Goal: Use online tool/utility: Use online tool/utility

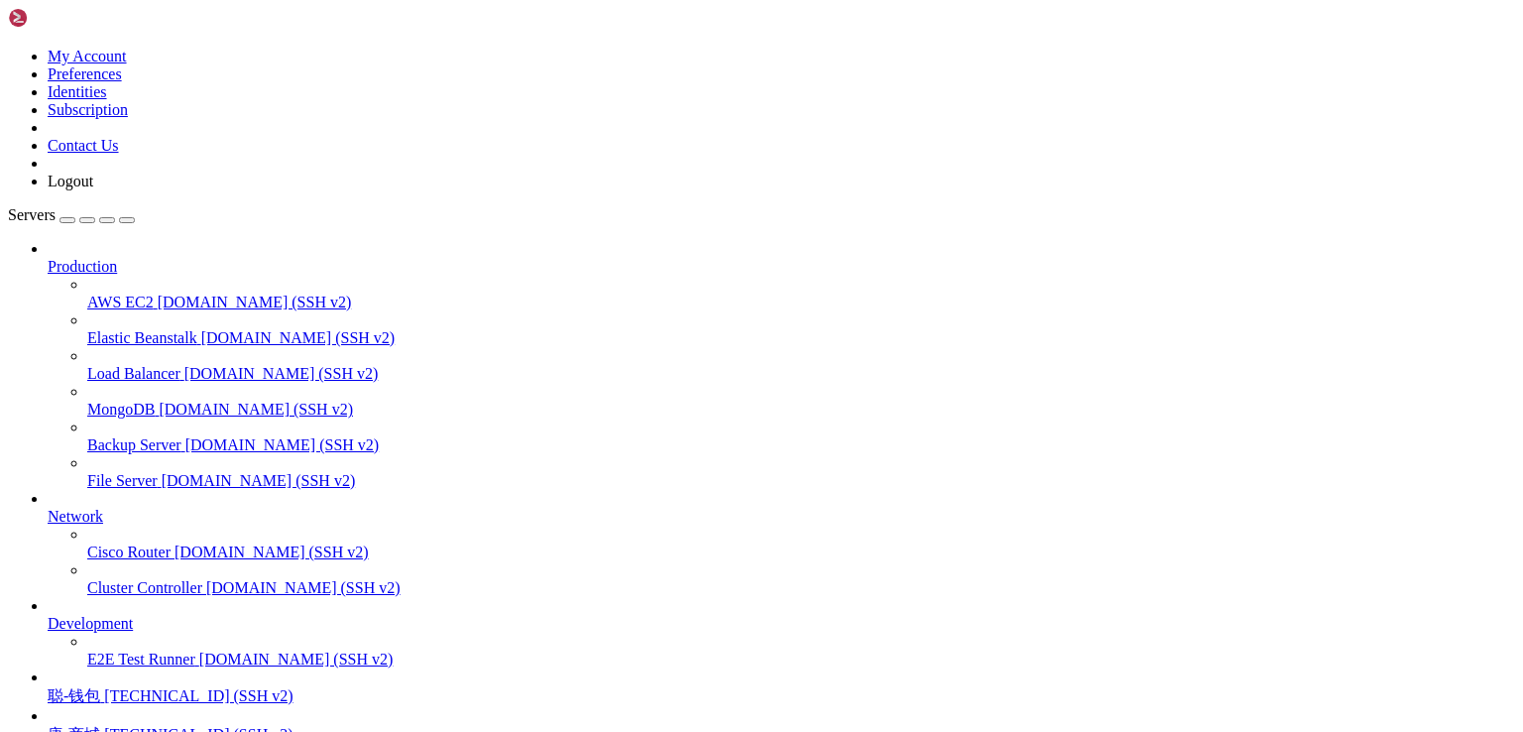
scroll to position [26608, 0]
drag, startPoint x: 168, startPoint y: 1642, endPoint x: 473, endPoint y: 1637, distance: 305.4
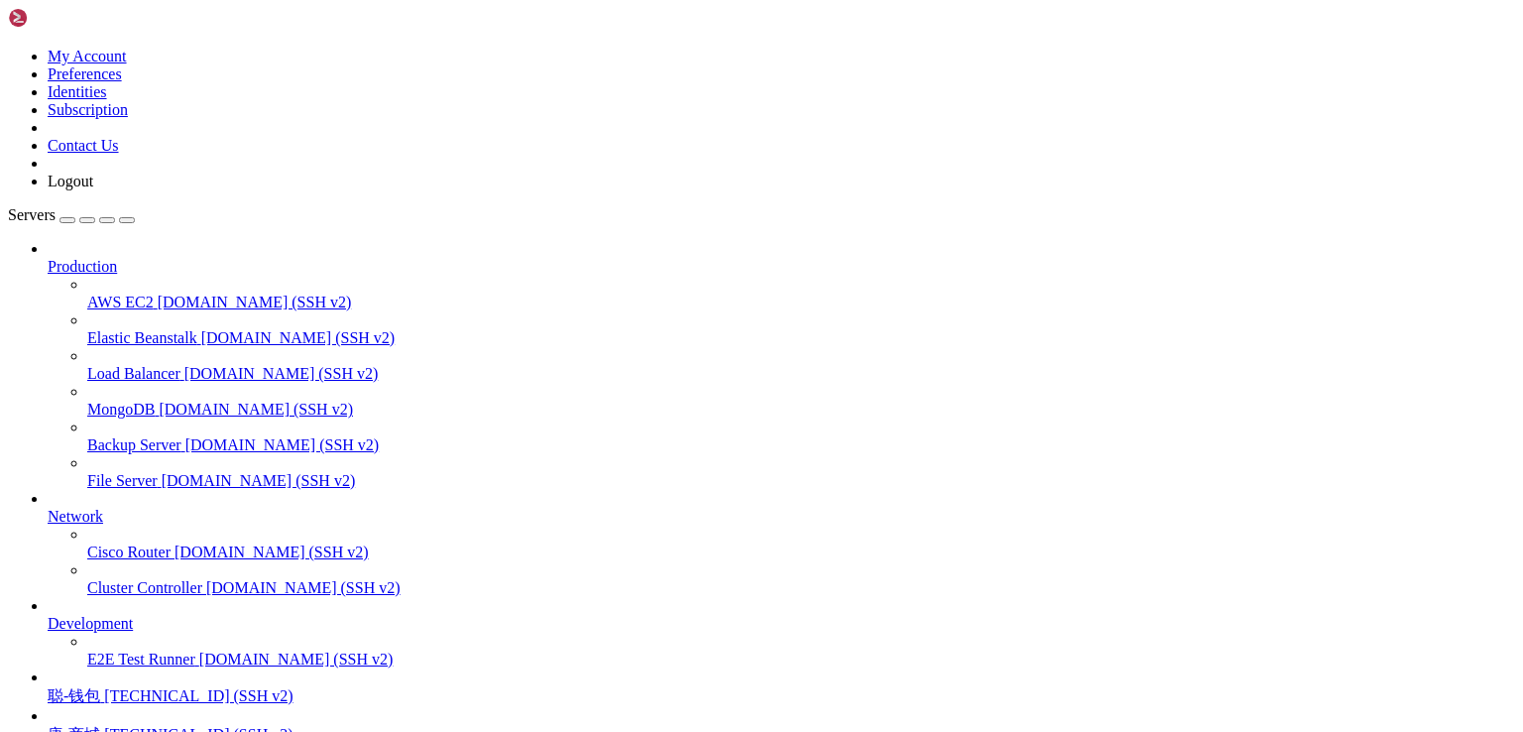
scroll to position [26625, 0]
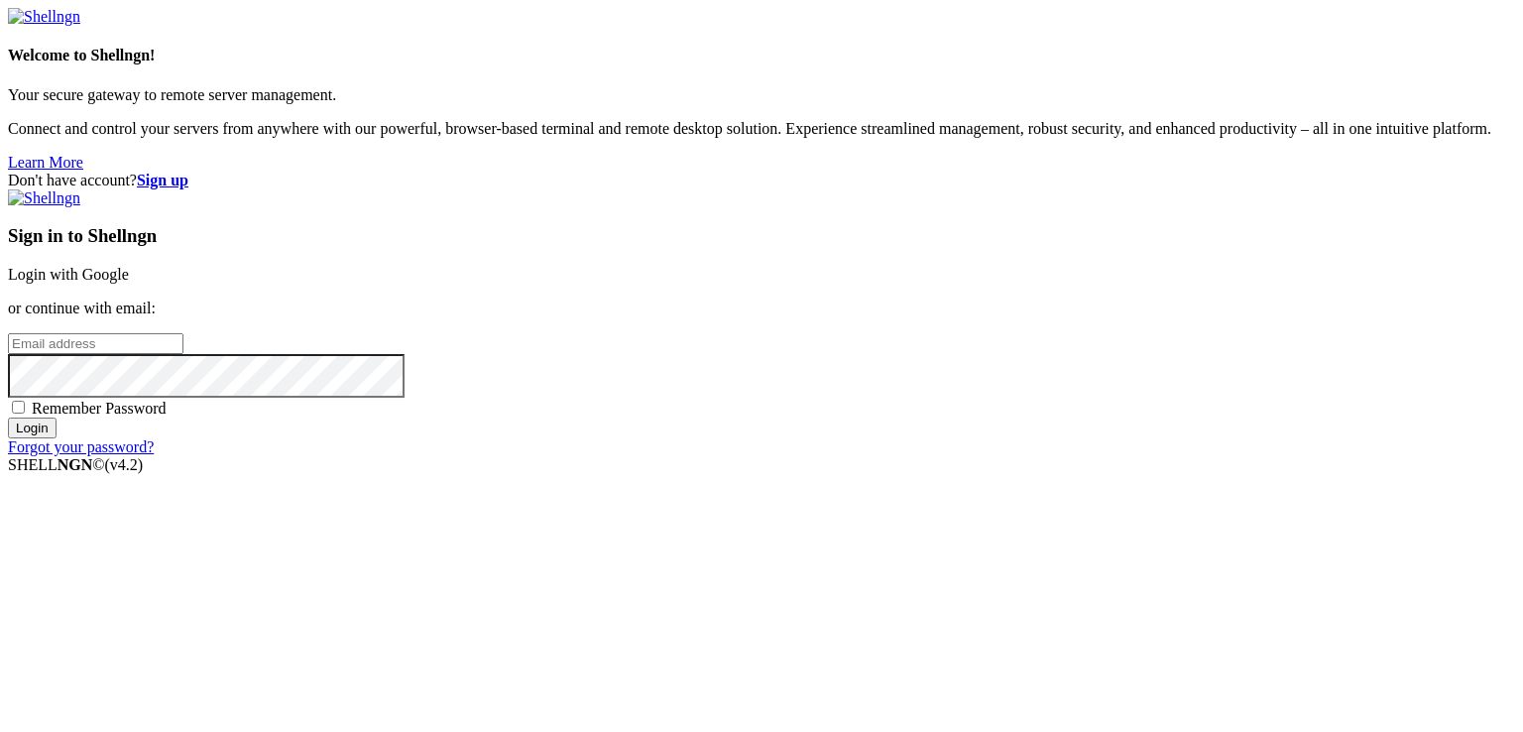
click at [129, 266] on link "Login with Google" at bounding box center [68, 274] width 121 height 17
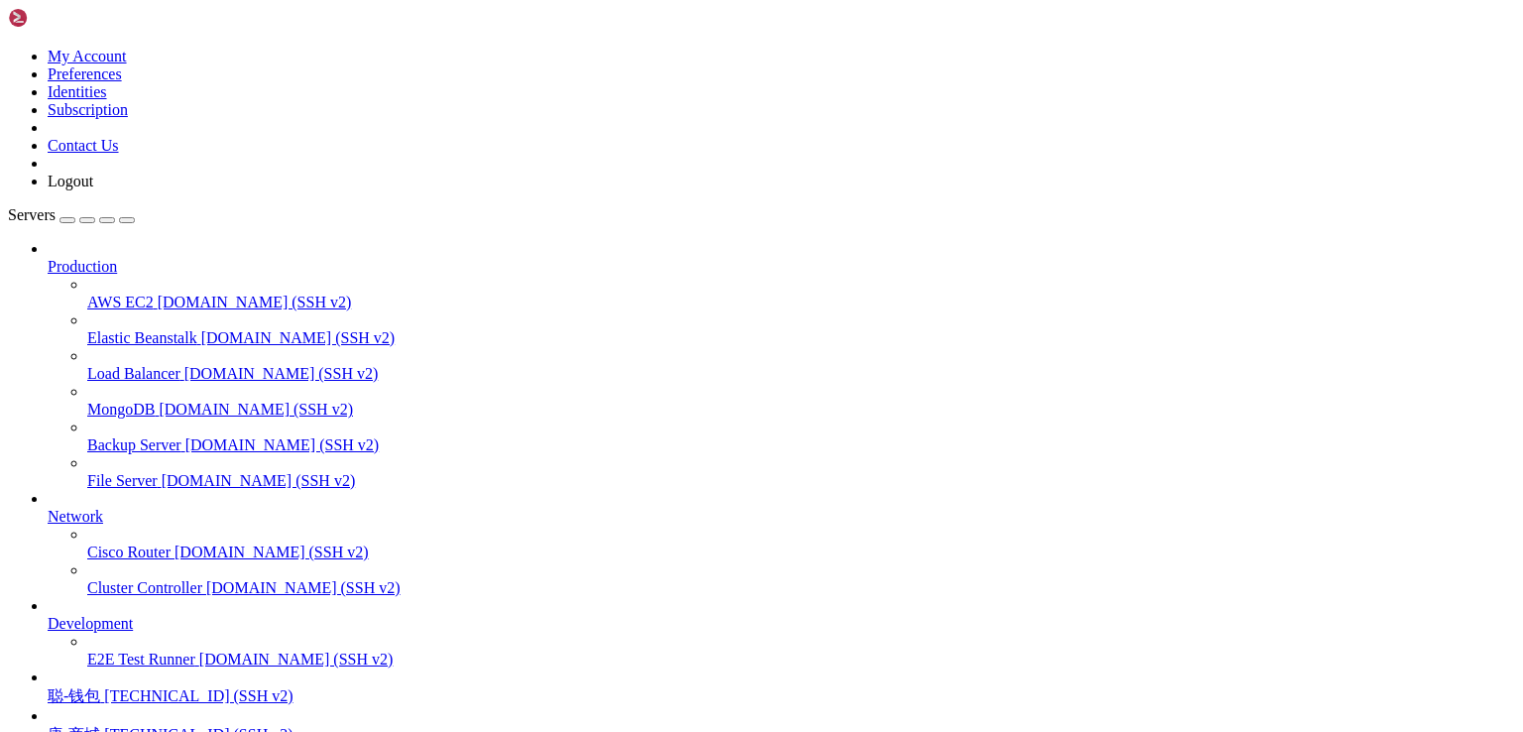
scroll to position [26625, 0]
drag, startPoint x: 734, startPoint y: 1775, endPoint x: 18, endPoint y: 1742, distance: 716.5
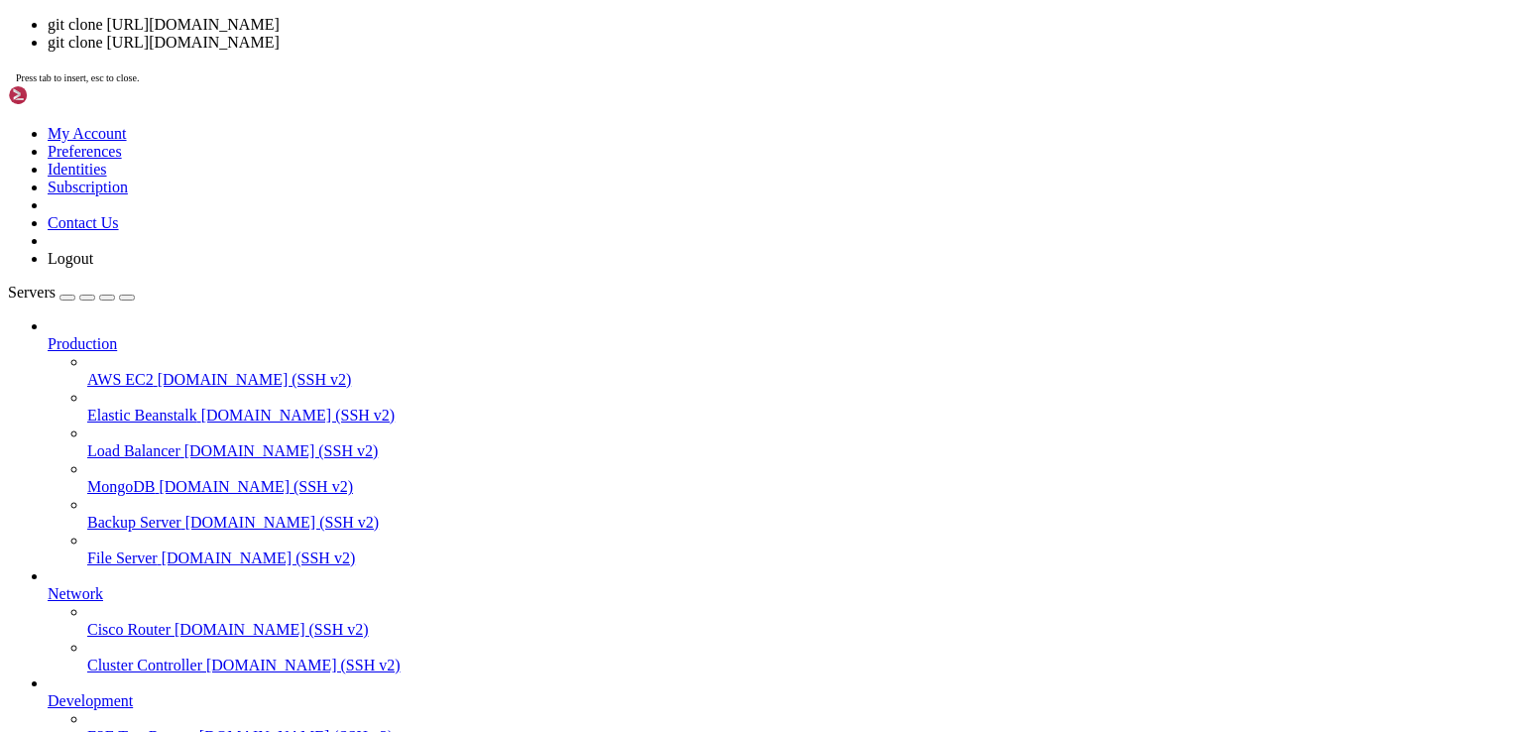
scroll to position [27619, 0]
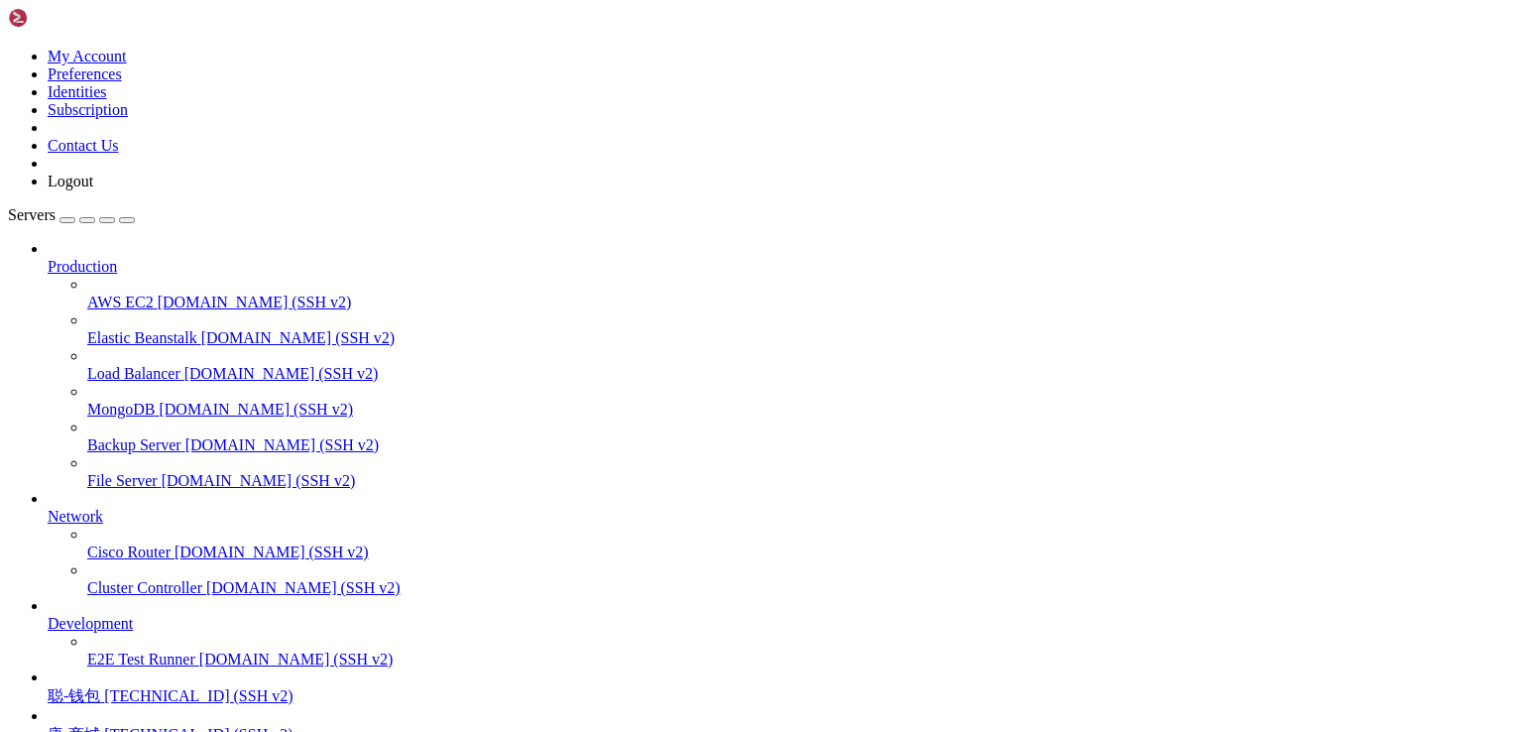
drag, startPoint x: 293, startPoint y: 1776, endPoint x: 23, endPoint y: 1673, distance: 289.6
copy div "down) [root@platinum-chrysolite1701 wwwroot]# git clone [URL][DOMAIN_NAME] Clon…"
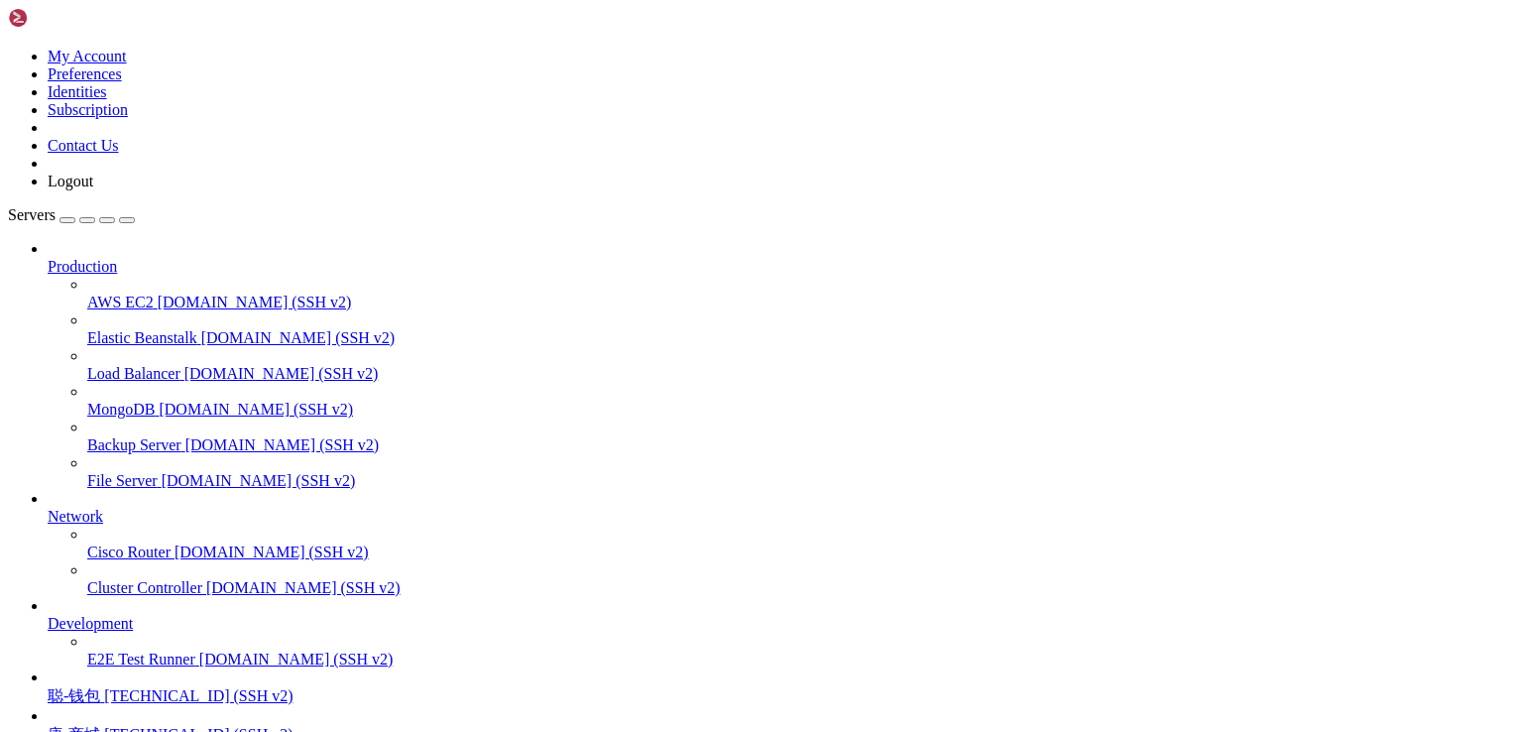
drag, startPoint x: 834, startPoint y: 1635, endPoint x: 570, endPoint y: 1629, distance: 263.7
drag, startPoint x: 653, startPoint y: 1681, endPoint x: 539, endPoint y: 1532, distance: 187.4
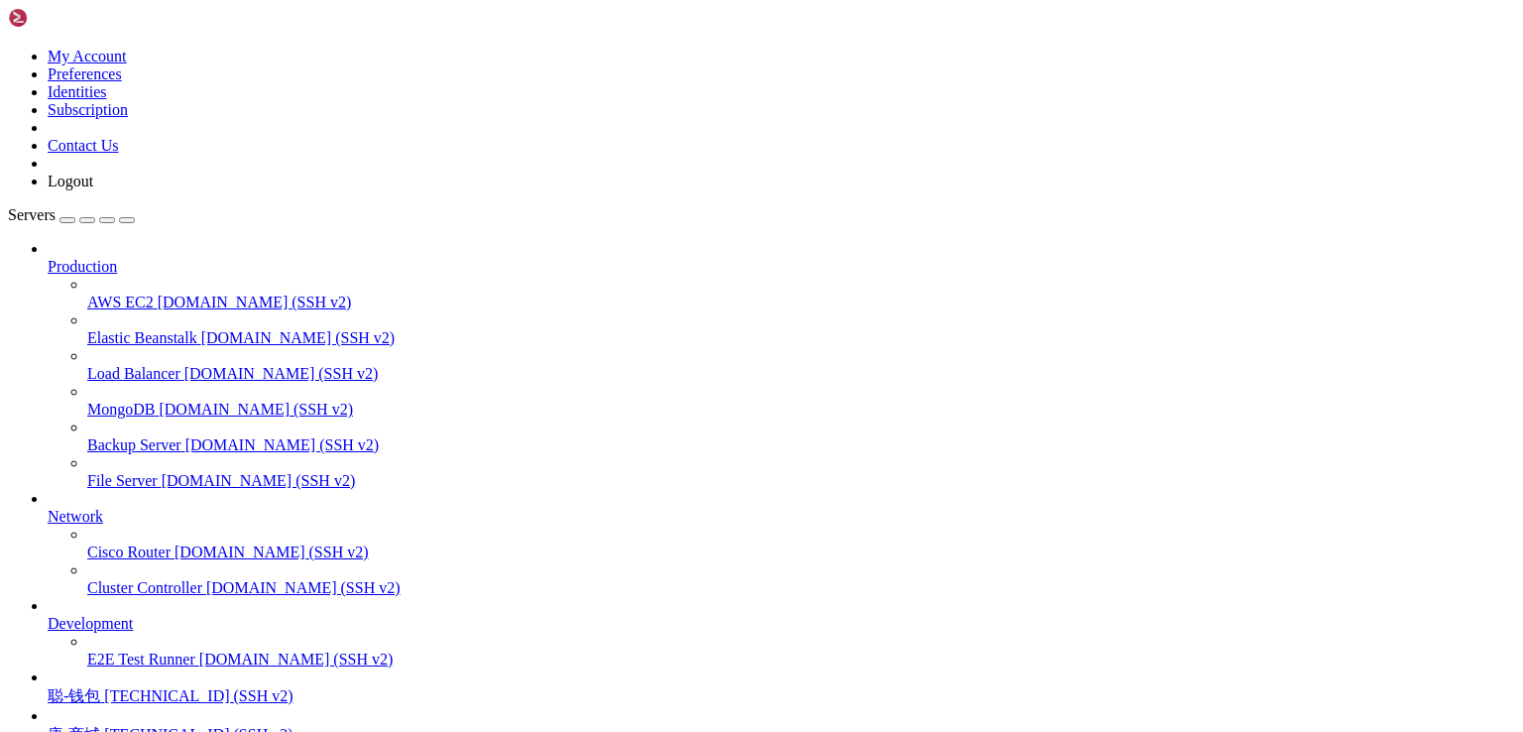
scroll to position [28074, 0]
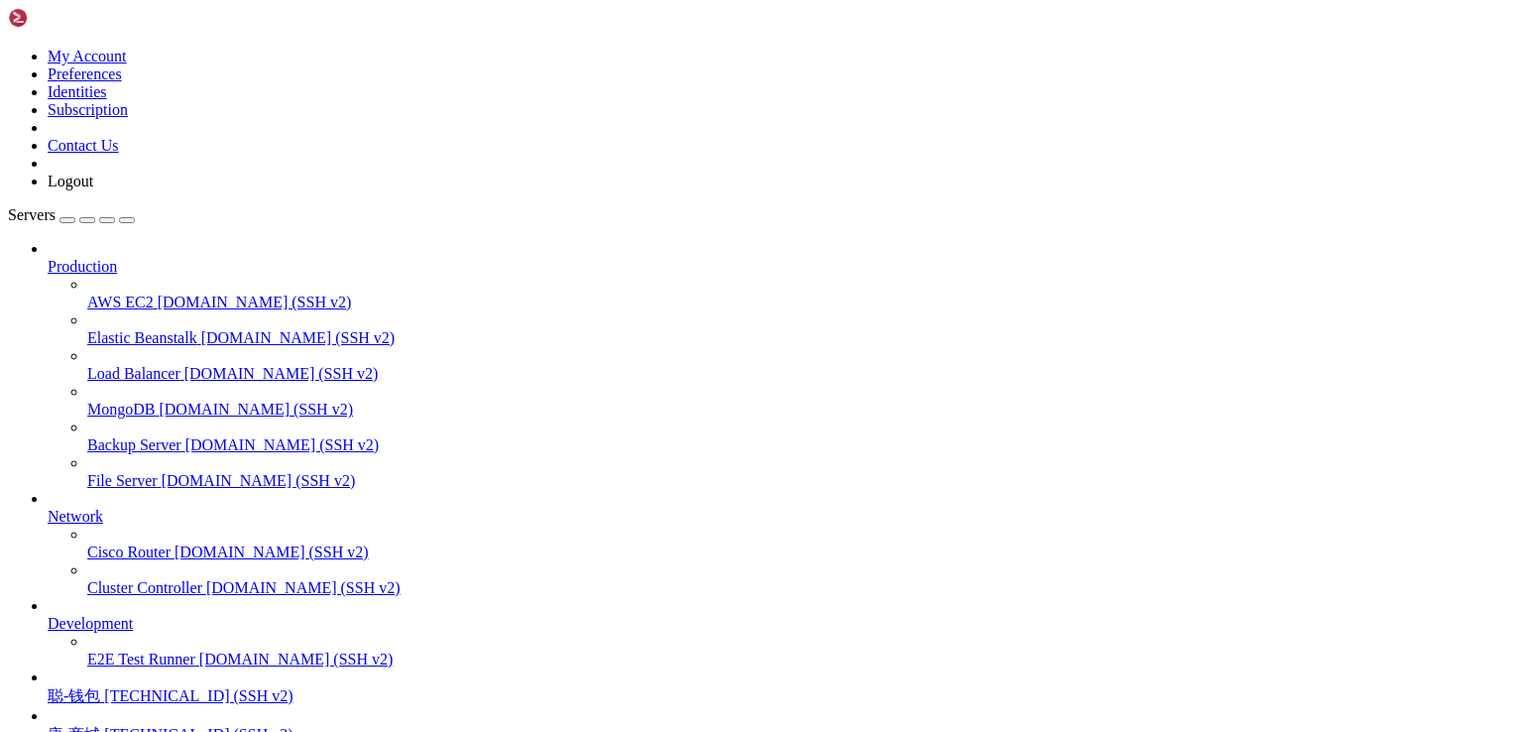
drag, startPoint x: 776, startPoint y: 1773, endPoint x: 17, endPoint y: 1641, distance: 770.8
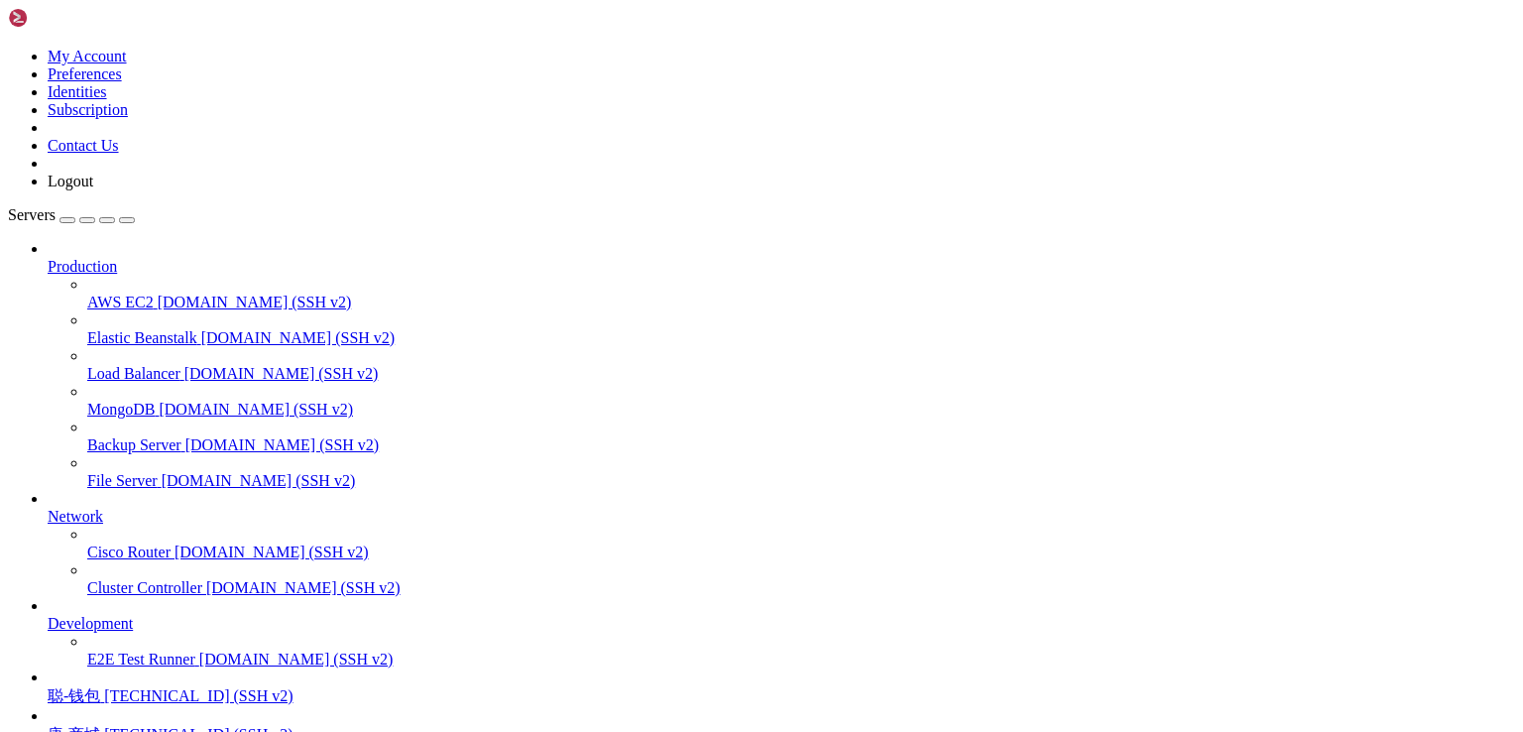
copy div "(down) [root@platinum-chrysolite1701 shop_vue]# npm i npm ERR! code EJSONPARSE …"
drag, startPoint x: 637, startPoint y: 1567, endPoint x: 356, endPoint y: 1608, distance: 284.4
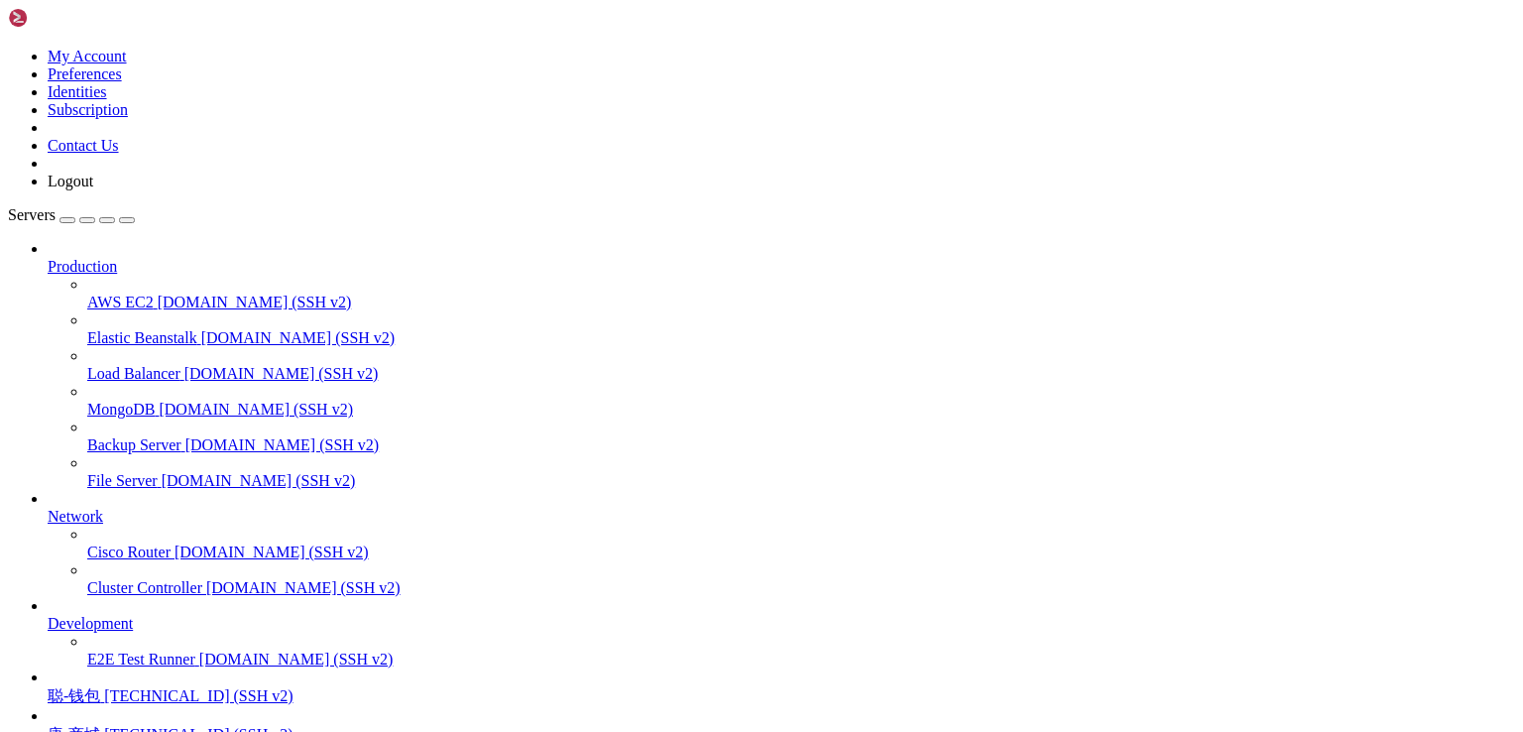
drag, startPoint x: 532, startPoint y: 1585, endPoint x: 477, endPoint y: 1625, distance: 68.2
